Goal: Information Seeking & Learning: Understand process/instructions

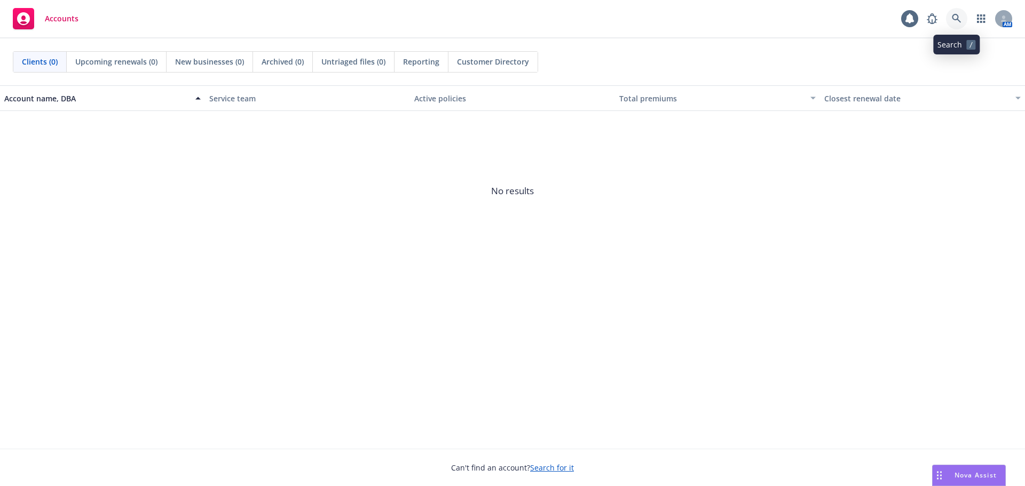
click at [955, 19] on icon at bounding box center [956, 18] width 9 height 9
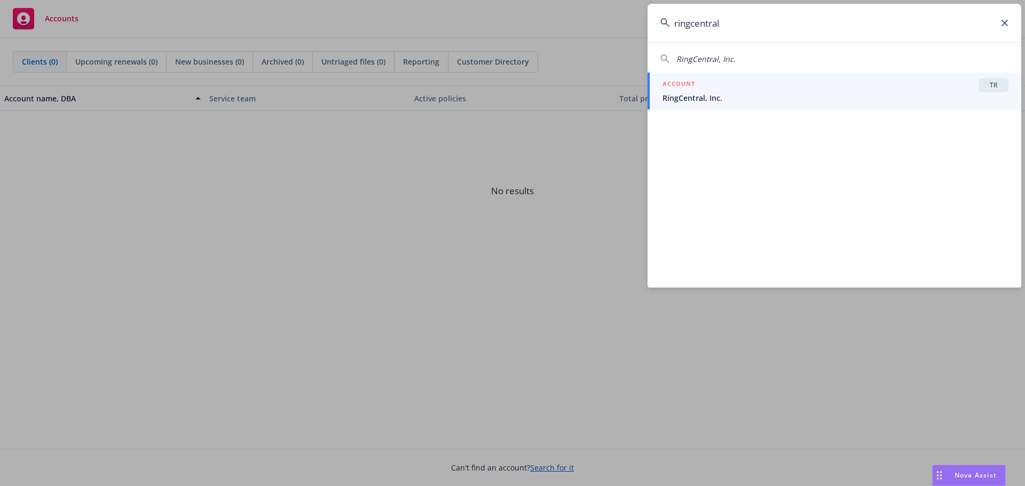
type input "ringcentral"
click at [696, 92] on div "ACCOUNT TR" at bounding box center [836, 85] width 346 height 14
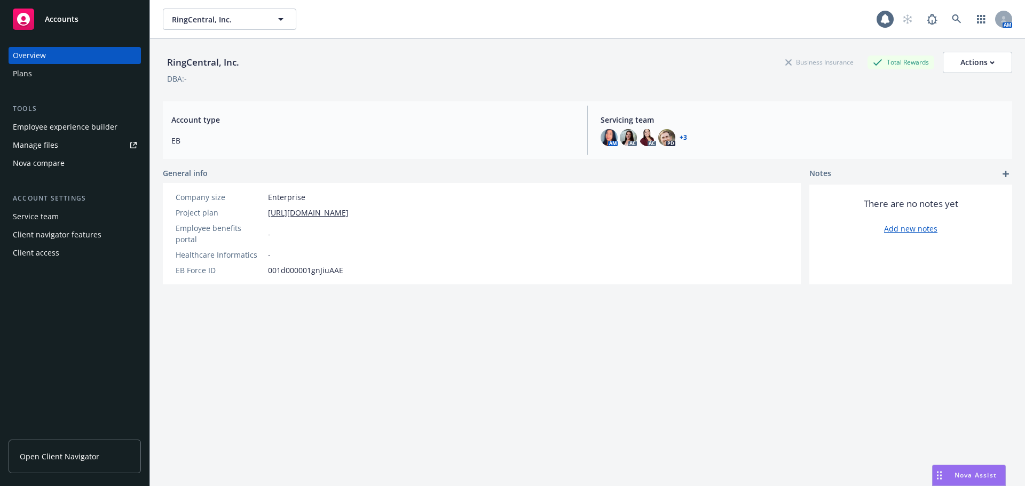
click at [45, 150] on div "Manage files" at bounding box center [35, 145] width 45 height 17
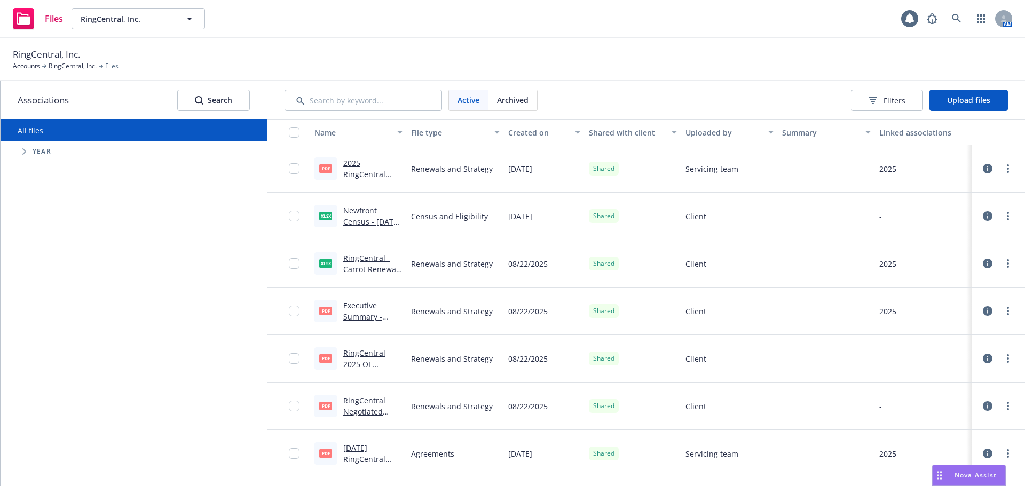
click at [355, 210] on link "Newfront Census - [DATE] - ACTIVE EEs.xlsx" at bounding box center [372, 222] width 59 height 33
click at [290, 217] on input "checkbox" at bounding box center [294, 216] width 11 height 11
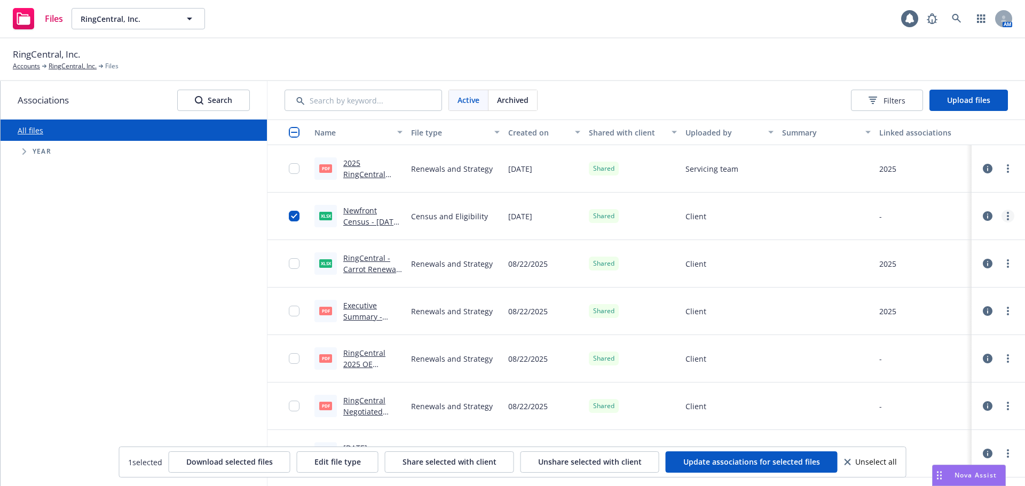
click at [1002, 219] on link "more" at bounding box center [1008, 216] width 13 height 13
drag, startPoint x: 933, startPoint y: 280, endPoint x: 927, endPoint y: 281, distance: 6.5
click at [933, 280] on link "Download" at bounding box center [953, 280] width 106 height 21
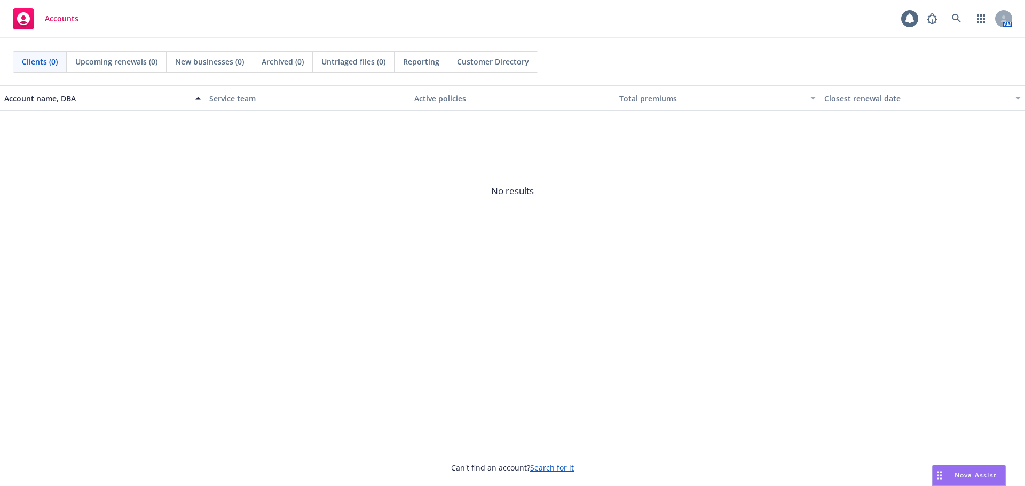
click at [980, 475] on span "Nova Assist" at bounding box center [976, 475] width 42 height 9
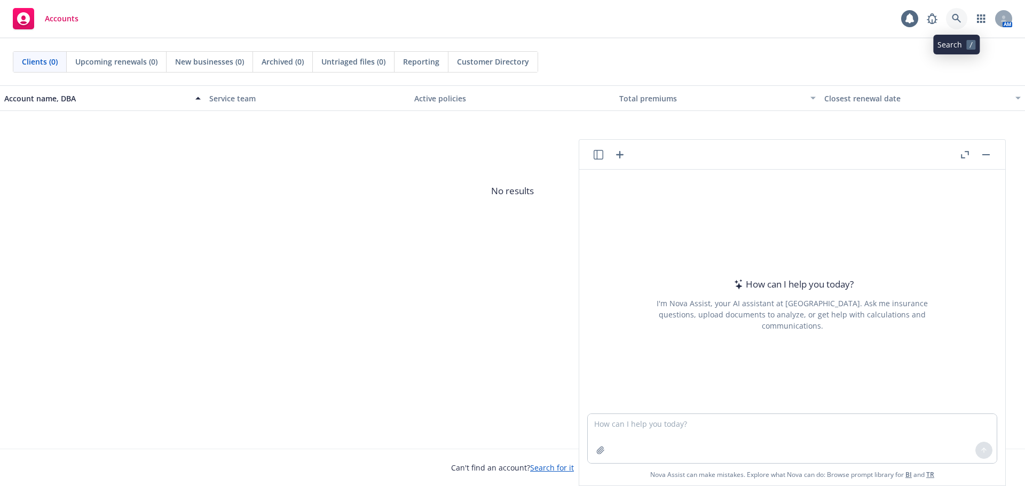
click at [961, 17] on icon at bounding box center [957, 19] width 10 height 10
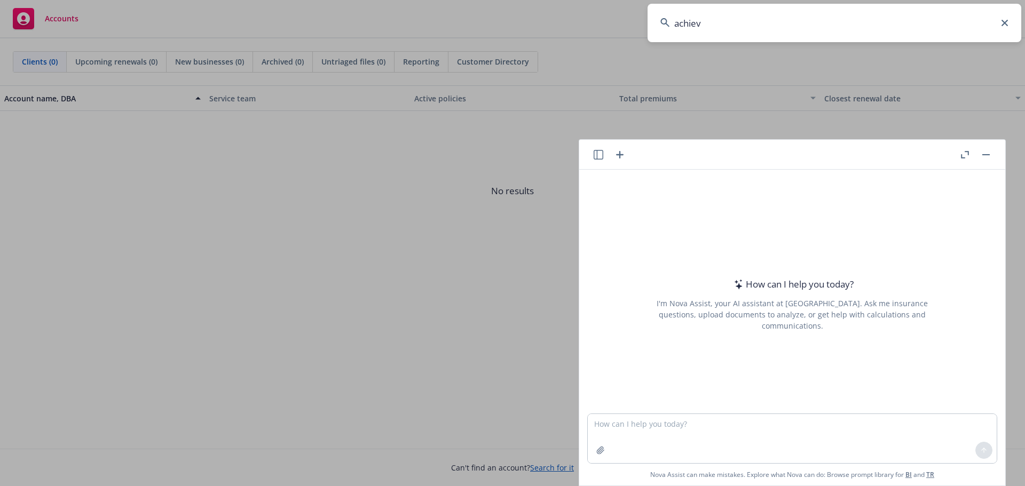
type input "achieve"
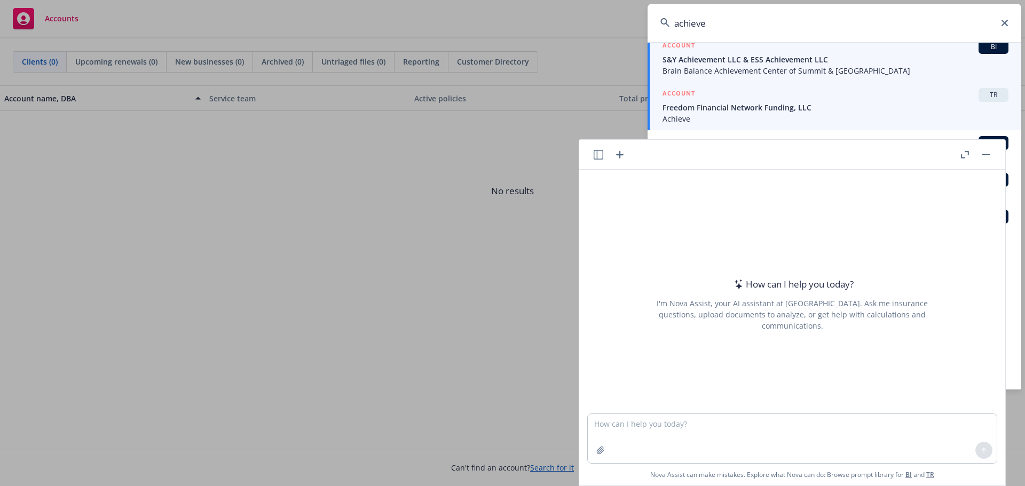
scroll to position [156, 0]
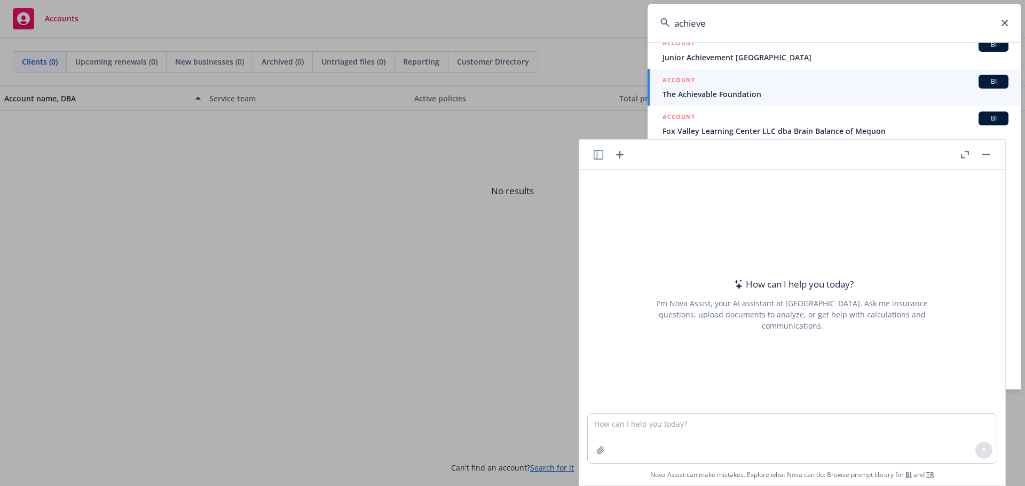
click at [986, 154] on icon "button" at bounding box center [986, 154] width 7 height 1
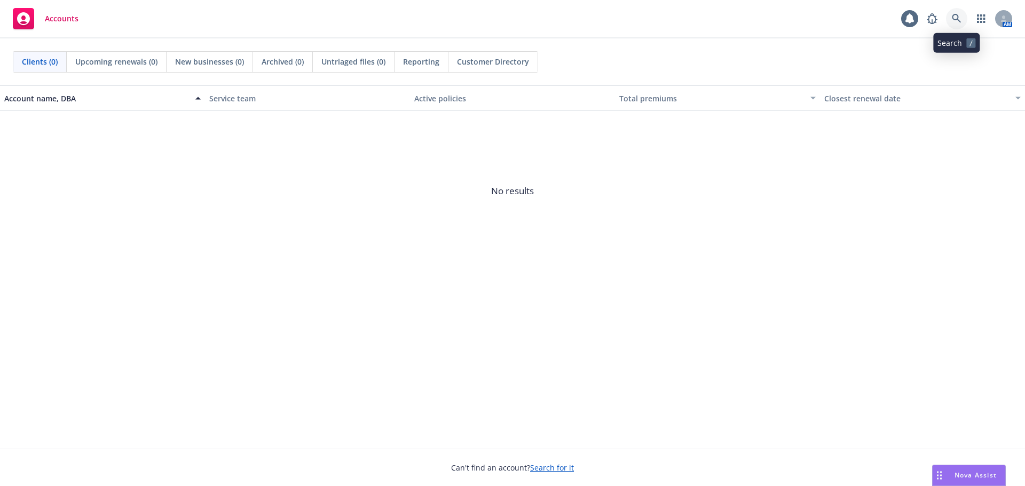
click at [956, 20] on icon at bounding box center [956, 18] width 9 height 9
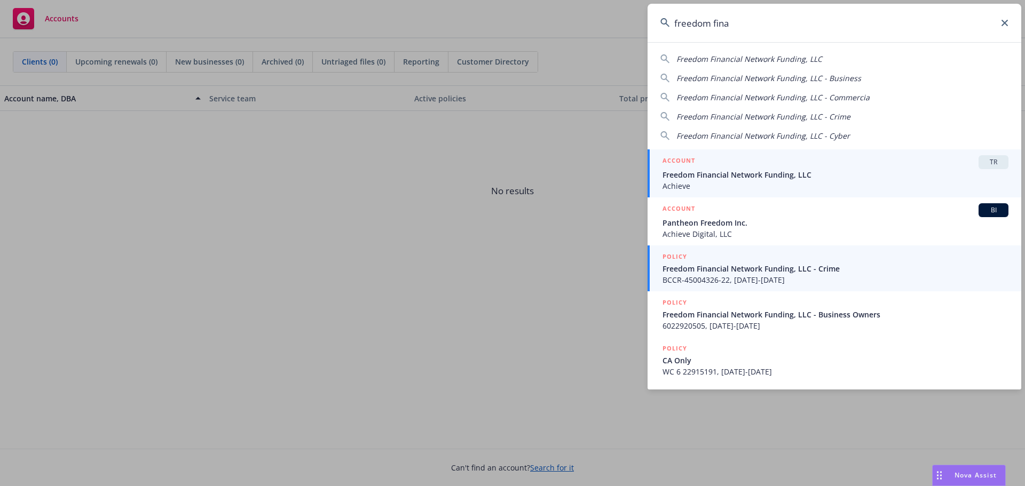
type input "freedom fina"
click at [766, 177] on span "Freedom Financial Network Funding, LLC" at bounding box center [836, 174] width 346 height 11
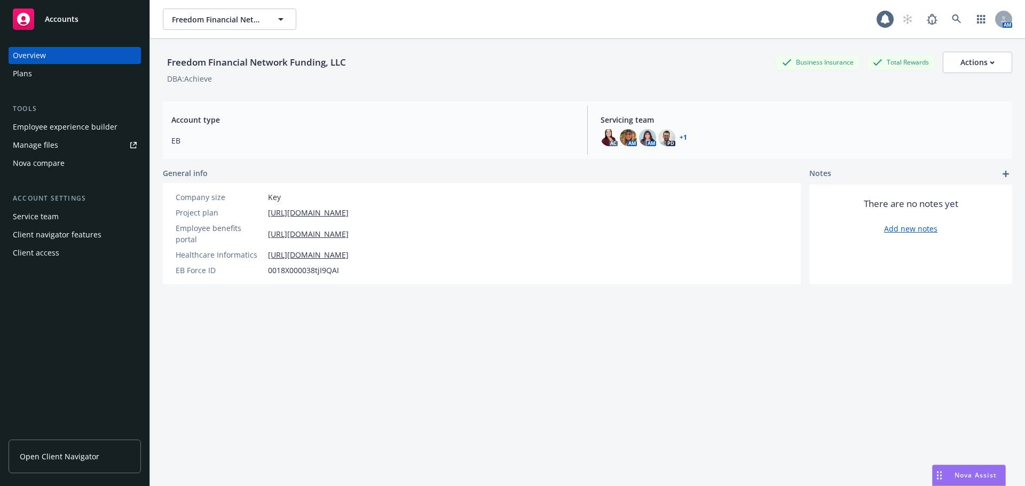
click at [74, 458] on span "Open Client Navigator" at bounding box center [60, 456] width 80 height 11
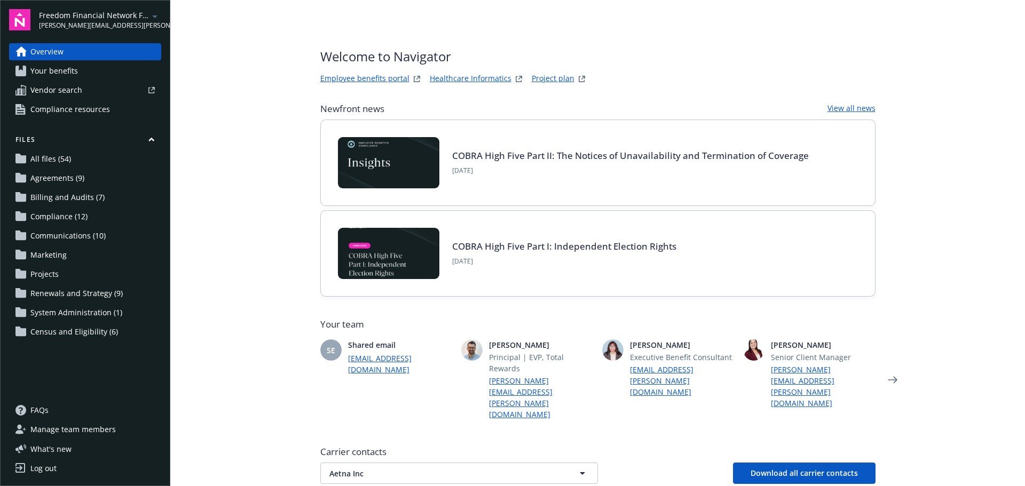
click at [355, 77] on link "Employee benefits portal" at bounding box center [364, 79] width 89 height 13
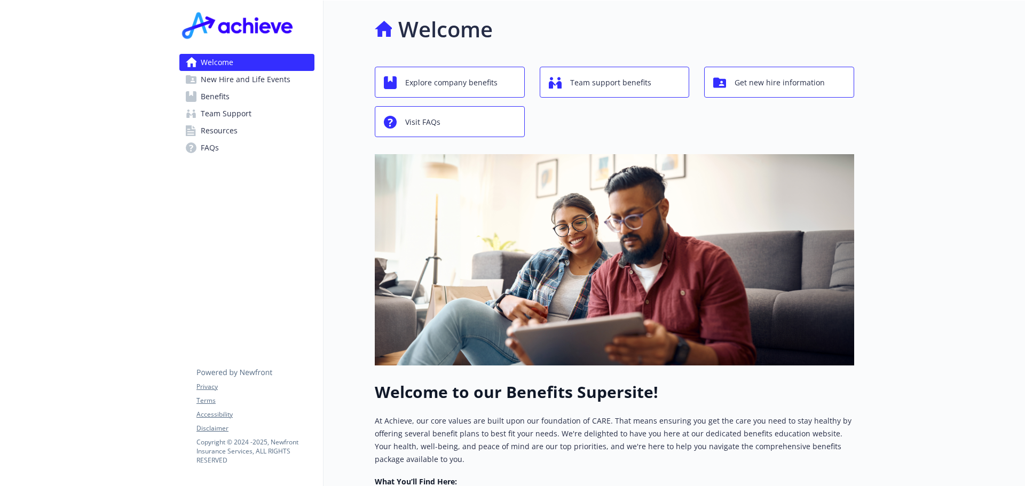
click at [225, 98] on span "Benefits" at bounding box center [215, 96] width 29 height 17
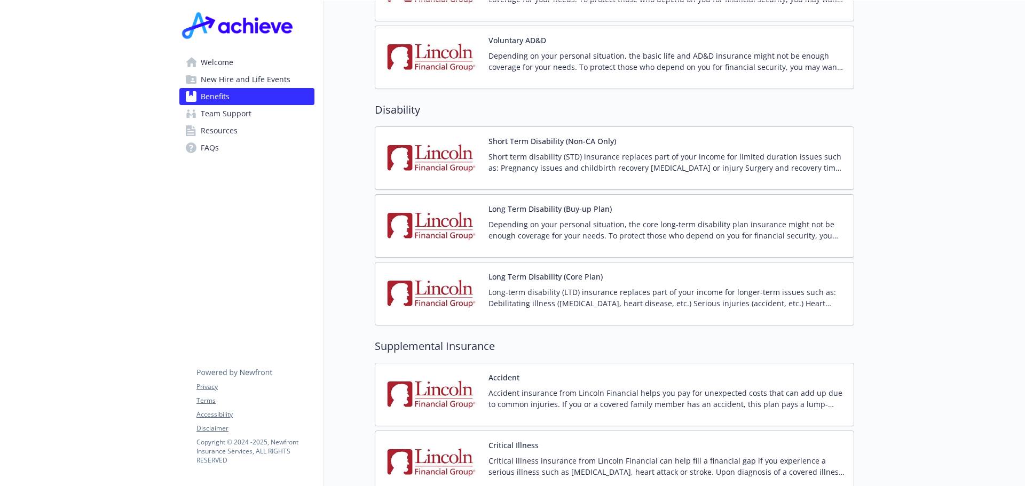
scroll to position [961, 0]
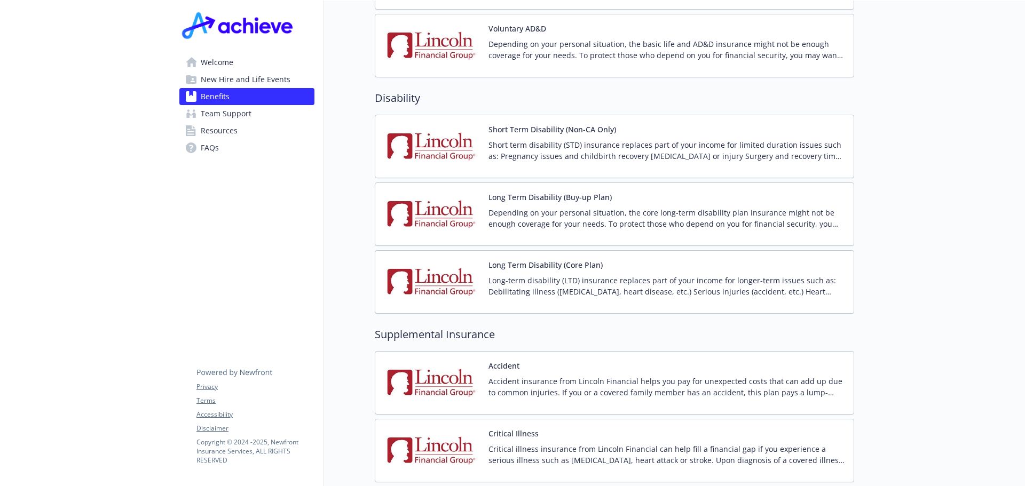
click at [583, 151] on div "Short term disability (STD) insurance replaces part of your income for limited …" at bounding box center [667, 154] width 357 height 30
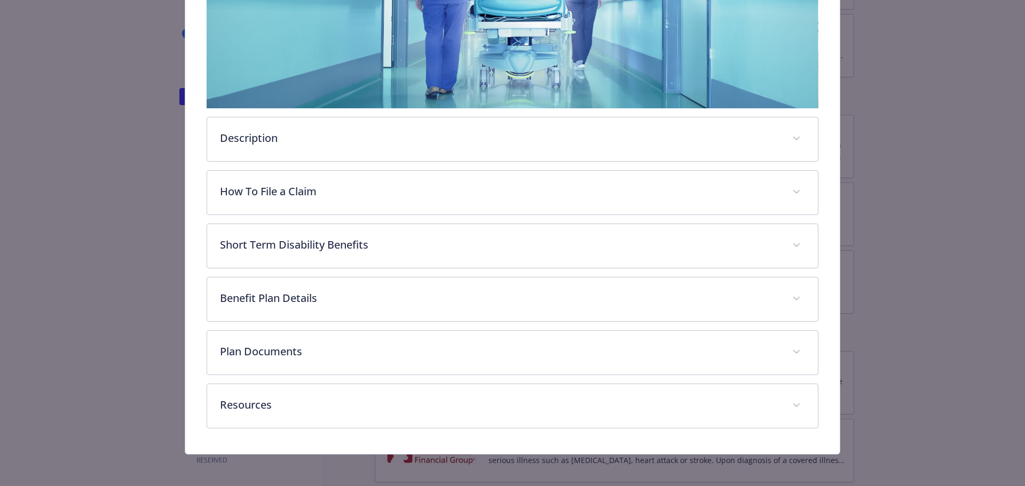
scroll to position [264, 0]
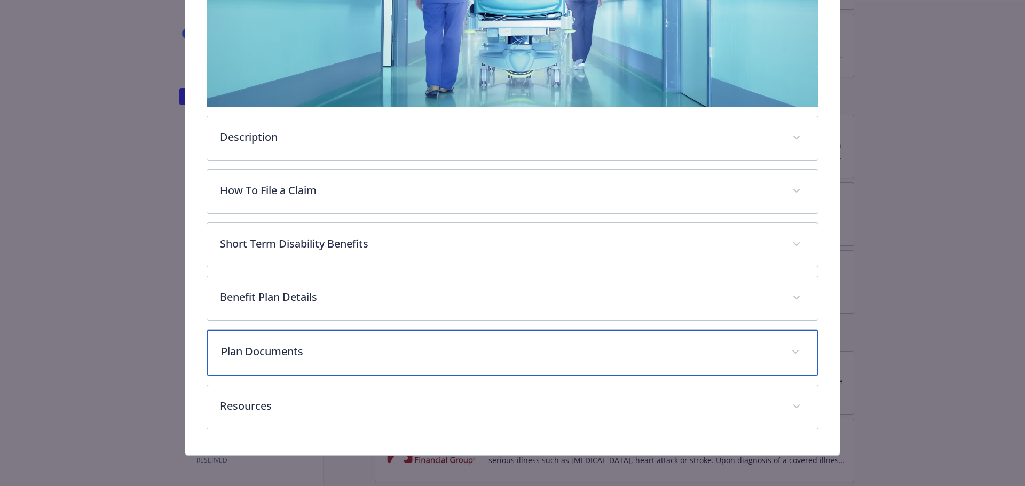
click at [793, 354] on span "details for plan Disability - Short Term Disability (Non-CA Only) - Short Term …" at bounding box center [795, 352] width 17 height 17
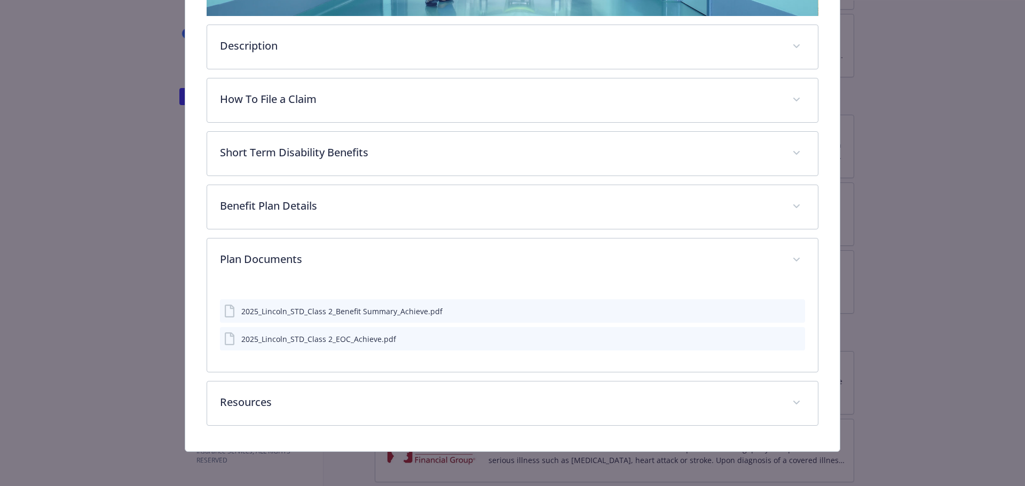
scroll to position [354, 0]
